Goal: Task Accomplishment & Management: Use online tool/utility

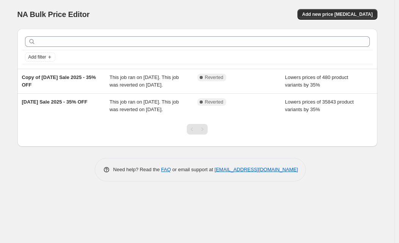
click at [252, 3] on div "NA Bulk Price Editor. This page is ready NA Bulk Price Editor Add new price [ME…" at bounding box center [197, 14] width 360 height 29
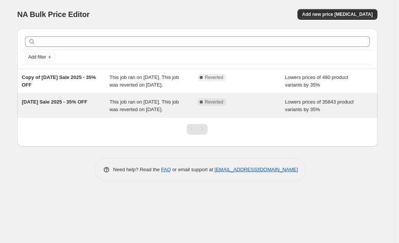
click at [352, 114] on div "Lowers prices of 35843 product variants by 35%" at bounding box center [329, 105] width 88 height 15
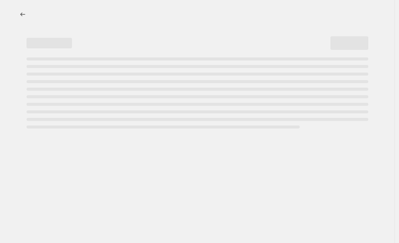
select select "percentage"
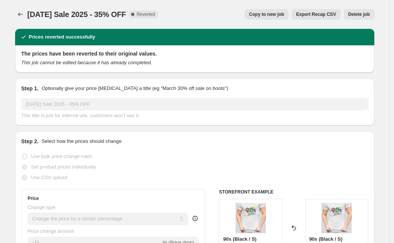
click at [263, 72] on div "The prices have been reverted to their original values. This job cannot be edit…" at bounding box center [195, 58] width 360 height 27
click at [270, 16] on span "Copy to new job" at bounding box center [266, 14] width 35 height 6
select select "percentage"
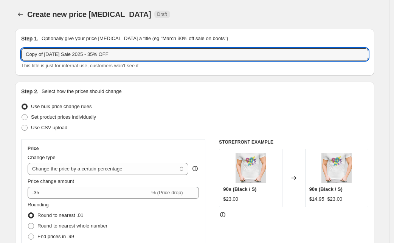
drag, startPoint x: 47, startPoint y: 55, endPoint x: 14, endPoint y: 52, distance: 33.4
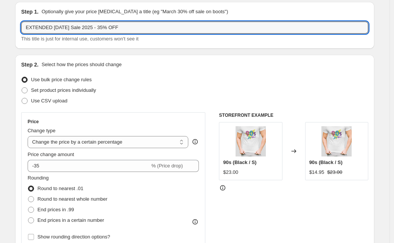
scroll to position [513, 0]
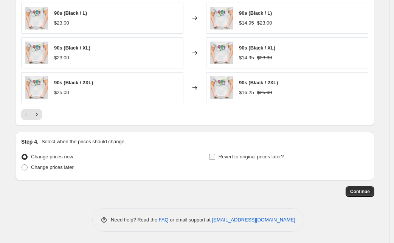
type input "EXTENDED [DATE] Sale 2025 - 35% OFF"
click at [214, 156] on input "Revert to original prices later?" at bounding box center [212, 157] width 6 height 6
checkbox input "true"
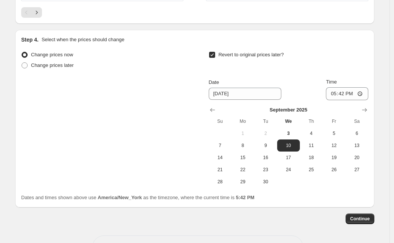
scroll to position [644, 0]
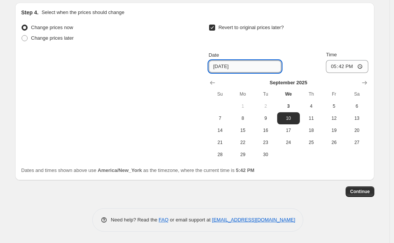
click at [223, 67] on input "[DATE]" at bounding box center [245, 67] width 73 height 12
click at [345, 67] on input "17:42" at bounding box center [347, 66] width 42 height 13
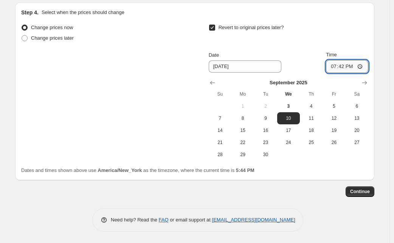
click at [354, 66] on input "19:42" at bounding box center [347, 66] width 42 height 13
click at [362, 64] on input "19:00" at bounding box center [347, 66] width 42 height 13
type input "07:00"
click at [360, 27] on div "Revert to original prices later?" at bounding box center [289, 33] width 160 height 23
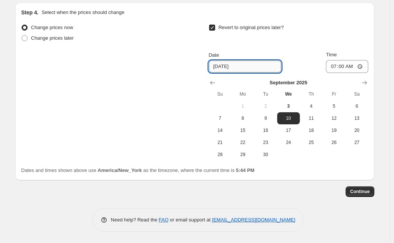
click at [222, 69] on input "[DATE]" at bounding box center [245, 67] width 73 height 12
click at [270, 121] on span "9" at bounding box center [265, 118] width 17 height 6
type input "[DATE]"
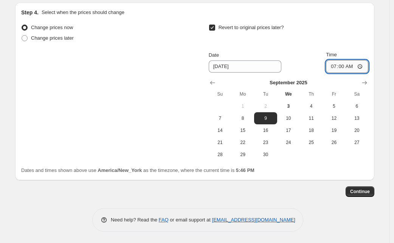
click at [344, 66] on input "07:00" at bounding box center [347, 66] width 42 height 13
click at [363, 66] on input "04:00" at bounding box center [347, 66] width 42 height 13
type input "16:00"
click at [351, 25] on div "Revert to original prices later?" at bounding box center [289, 33] width 160 height 23
click at [370, 191] on span "Continue" at bounding box center [361, 192] width 20 height 6
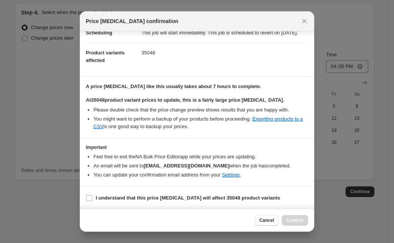
scroll to position [78, 0]
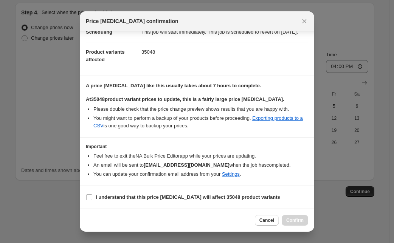
click at [146, 196] on b "I understand that this price [MEDICAL_DATA] will affect 35048 product variants" at bounding box center [188, 198] width 185 height 6
click at [92, 196] on input "I understand that this price [MEDICAL_DATA] will affect 35048 product variants" at bounding box center [89, 198] width 6 height 6
checkbox input "true"
click at [299, 220] on span "Confirm" at bounding box center [295, 221] width 17 height 6
